Goal: Information Seeking & Learning: Learn about a topic

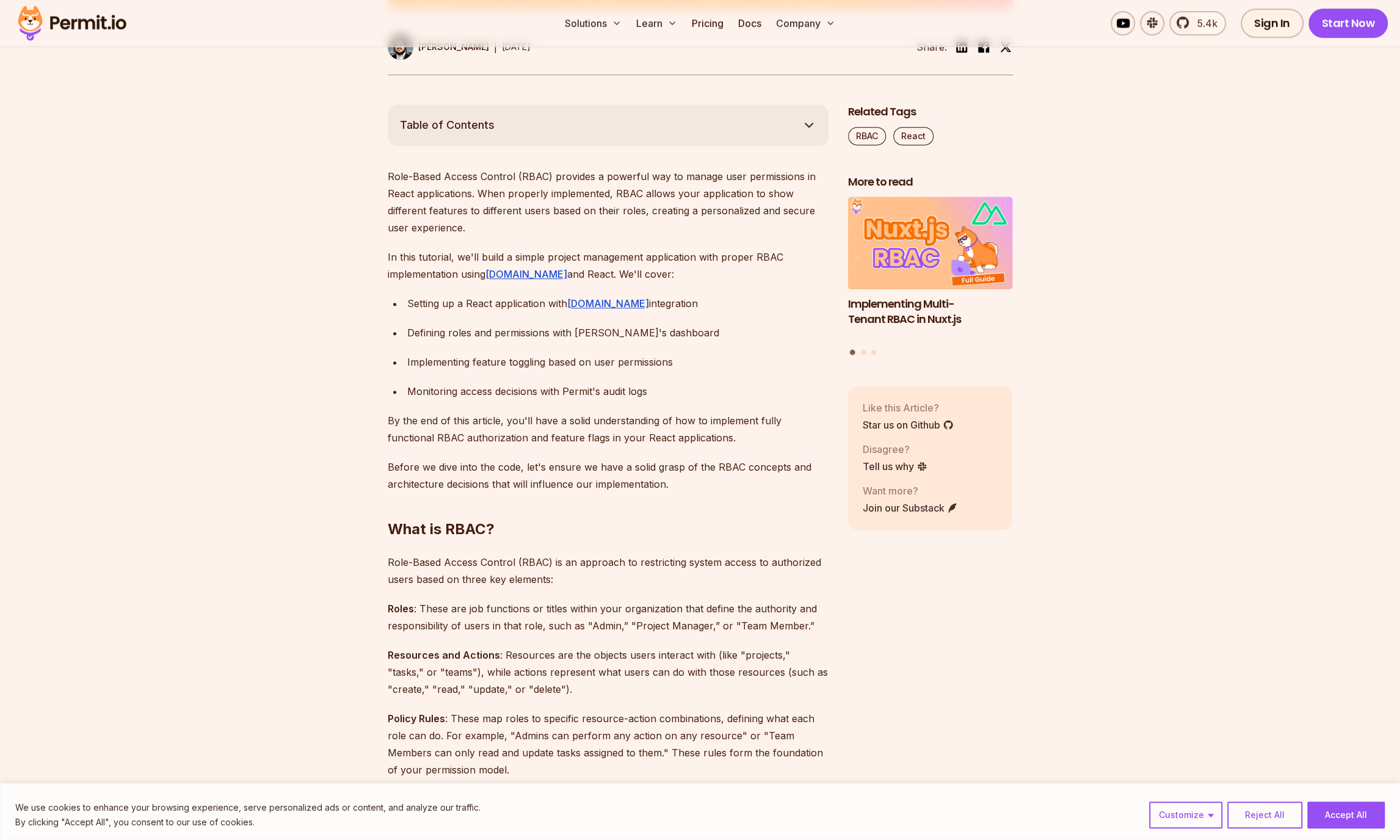
scroll to position [635, 0]
click at [513, 274] on link "Permit.io" at bounding box center [526, 273] width 82 height 12
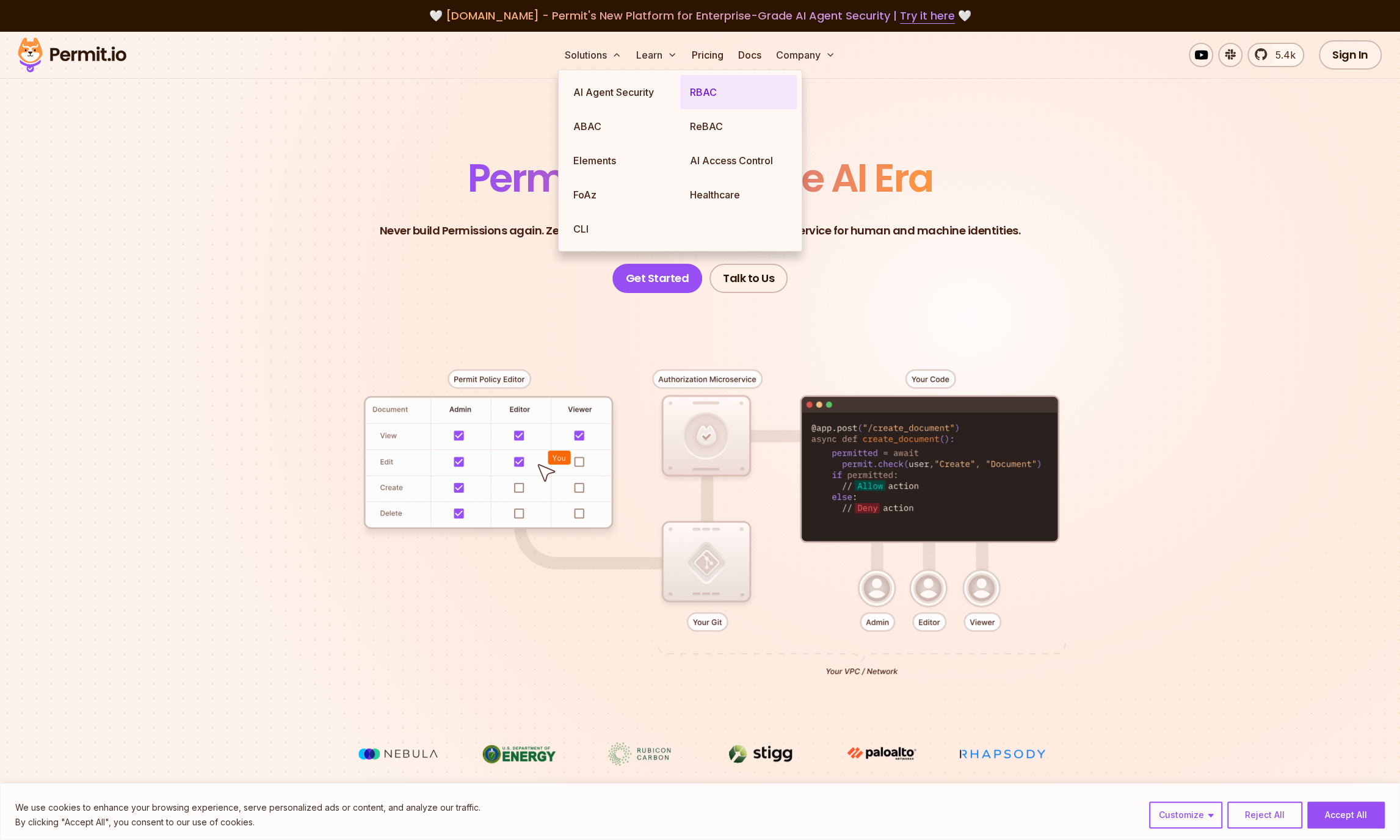
click at [725, 98] on link "RBAC" at bounding box center [738, 92] width 116 height 34
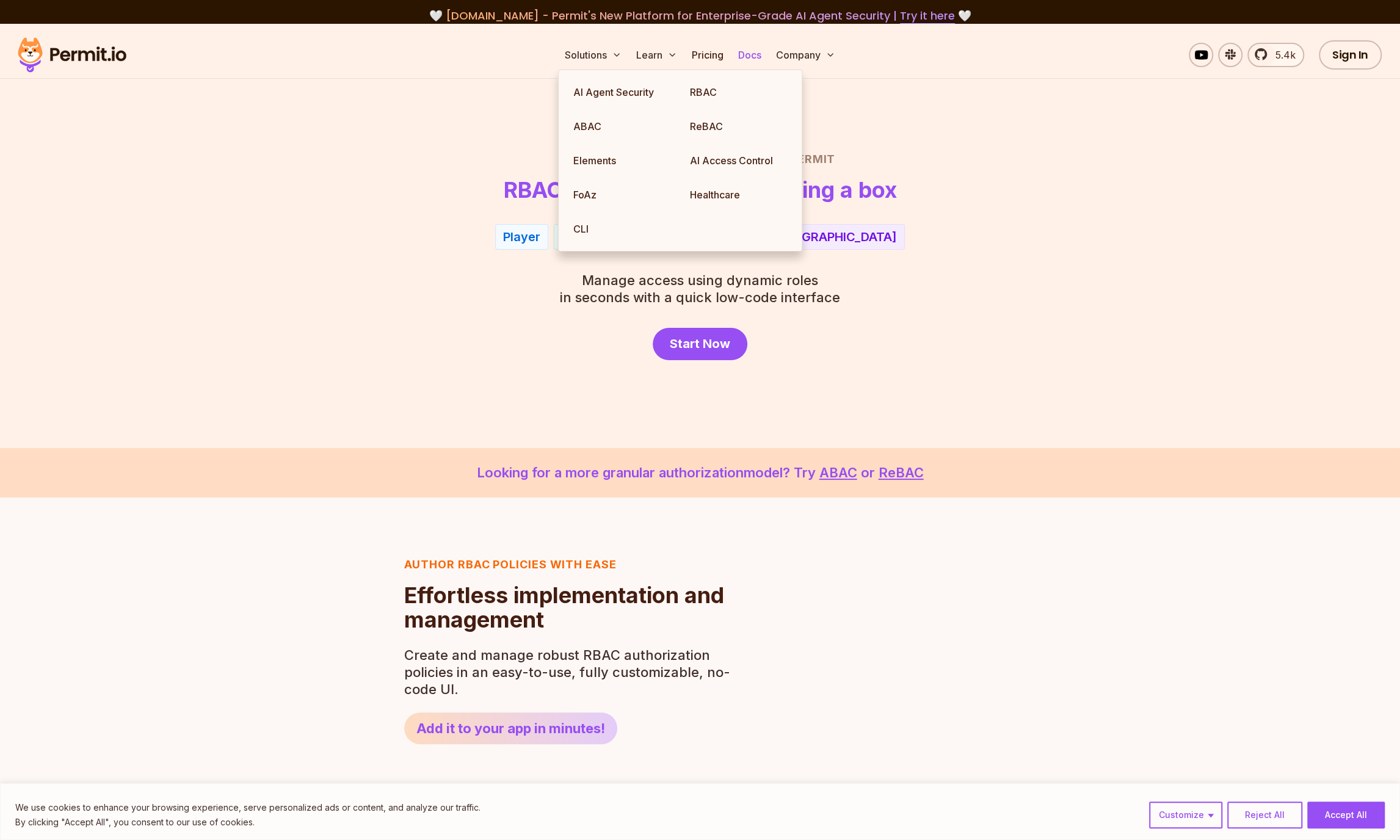
click at [759, 54] on link "Docs" at bounding box center [750, 55] width 33 height 25
